Goal: Navigation & Orientation: Go to known website

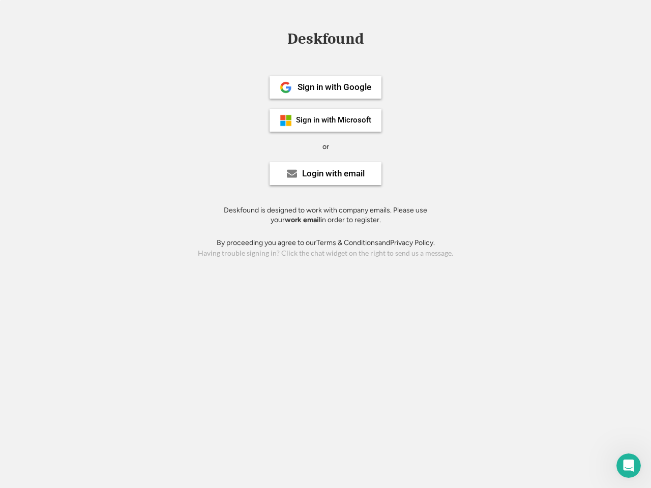
click at [326, 145] on div "or" at bounding box center [326, 147] width 7 height 10
click at [326, 41] on div "Deskfound" at bounding box center [325, 39] width 86 height 16
click at [278, 38] on div "Deskfound" at bounding box center [325, 40] width 651 height 19
click at [326, 41] on div "Deskfound" at bounding box center [325, 39] width 86 height 16
click at [326, 147] on div "or" at bounding box center [326, 147] width 7 height 10
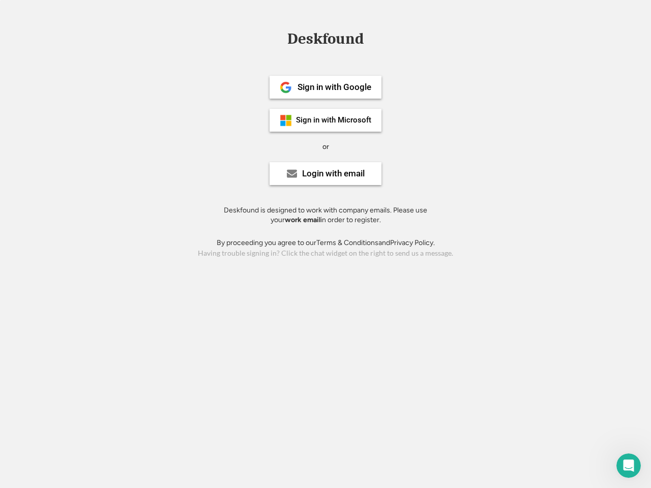
click at [326, 87] on div "Sign in with Google" at bounding box center [335, 87] width 74 height 9
click at [334, 87] on div "Sign in with Google" at bounding box center [335, 87] width 74 height 9
click at [286, 87] on img at bounding box center [286, 87] width 12 height 12
click at [326, 120] on div "Sign in with Microsoft" at bounding box center [333, 120] width 75 height 8
click at [334, 120] on div "Sign in with Microsoft" at bounding box center [333, 120] width 75 height 8
